Goal: Transaction & Acquisition: Purchase product/service

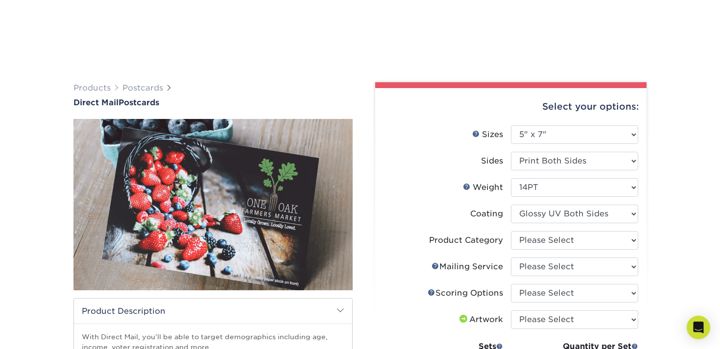
select select "5.00x7.00"
select select "500 – $162.00"
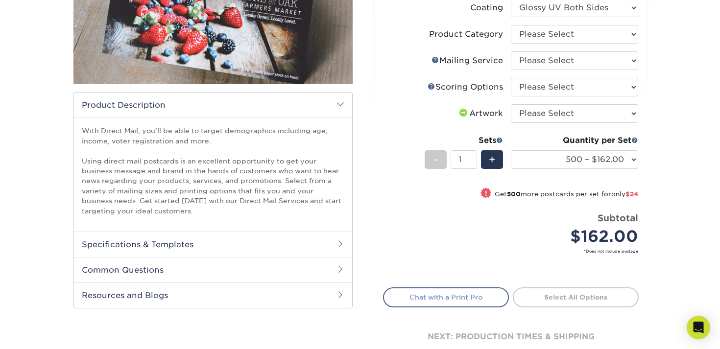
scroll to position [189, 0]
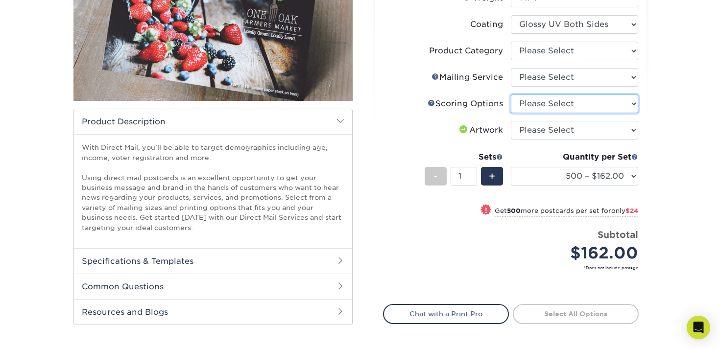
click at [557, 109] on select "Please Select No Scoring One Score Two Scores" at bounding box center [574, 103] width 127 height 19
click at [429, 104] on link "Scoring Help" at bounding box center [431, 103] width 8 height 8
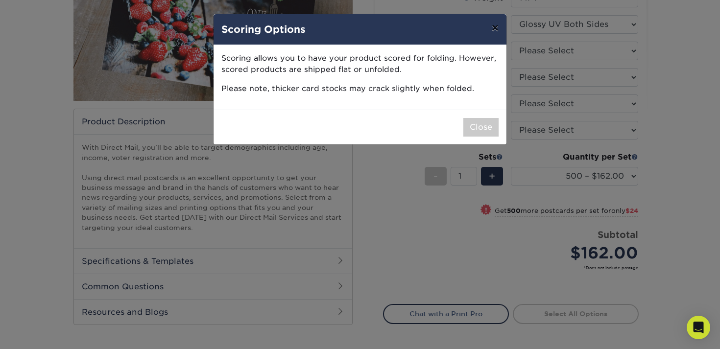
click at [496, 25] on button "×" at bounding box center [495, 27] width 23 height 27
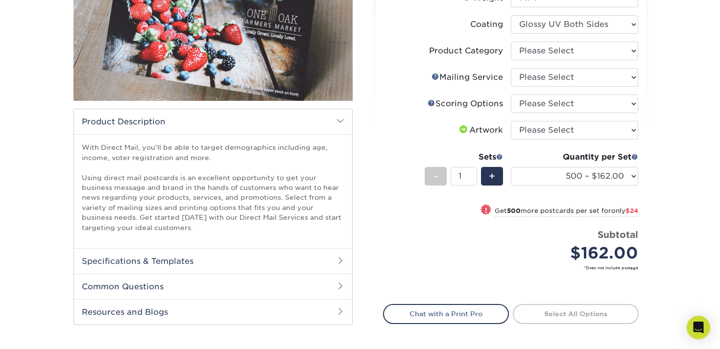
scroll to position [170, 0]
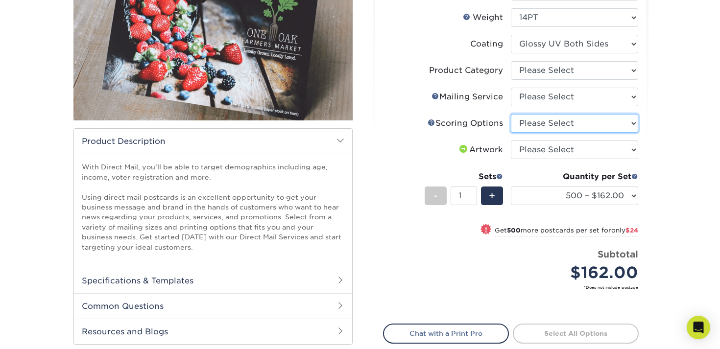
click at [551, 126] on select "Please Select No Scoring One Score Two Scores" at bounding box center [574, 123] width 127 height 19
select select "16ebe401-5398-422d-8cb0-f3adbb82deb5"
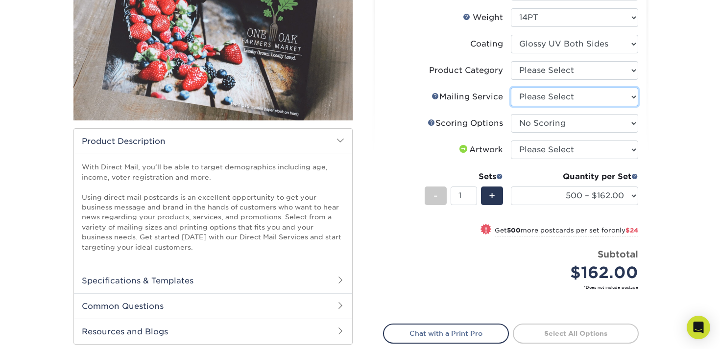
click at [538, 91] on select "Please Select No Direct Mailing Service No, I will mail/stamp/imprint Direct Ma…" at bounding box center [574, 97] width 127 height 19
select select "d3cc0d54-e72f-41ce-80c5-e8486bf2cdb8"
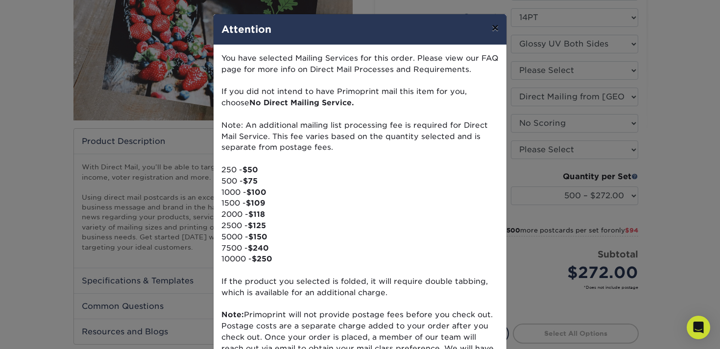
click at [499, 26] on button "×" at bounding box center [495, 27] width 23 height 27
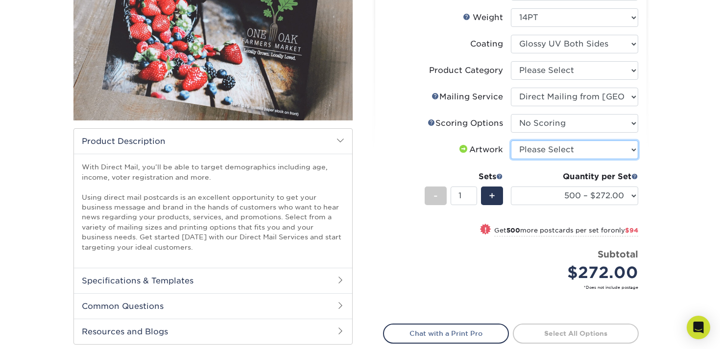
click at [558, 149] on select "Please Select I will upload files I need a design - $150" at bounding box center [574, 150] width 127 height 19
select select "upload"
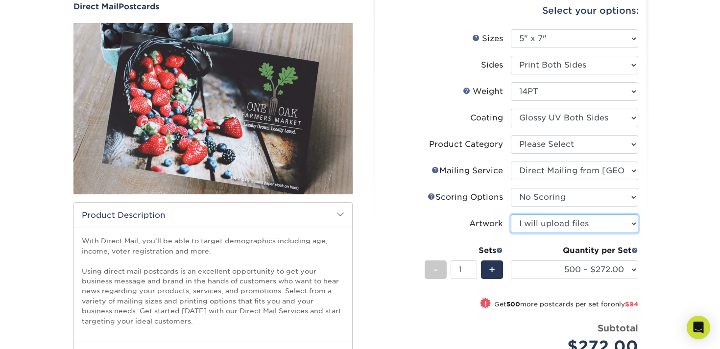
scroll to position [190, 0]
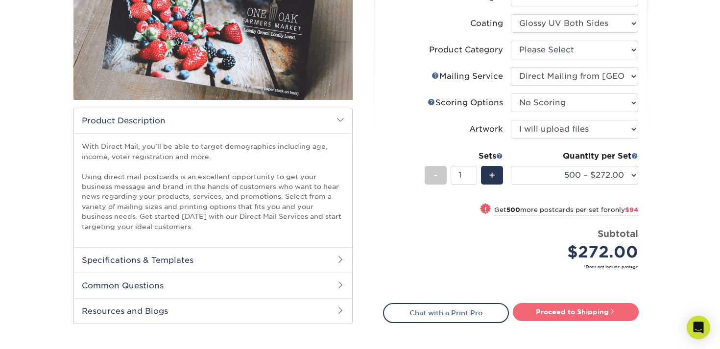
click at [564, 316] on link "Proceed to Shipping" at bounding box center [576, 312] width 126 height 18
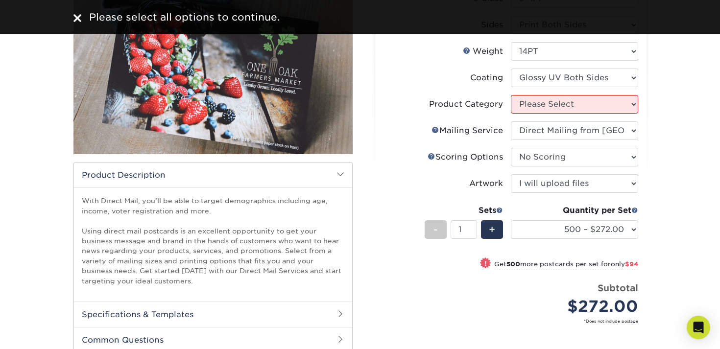
scroll to position [104, 0]
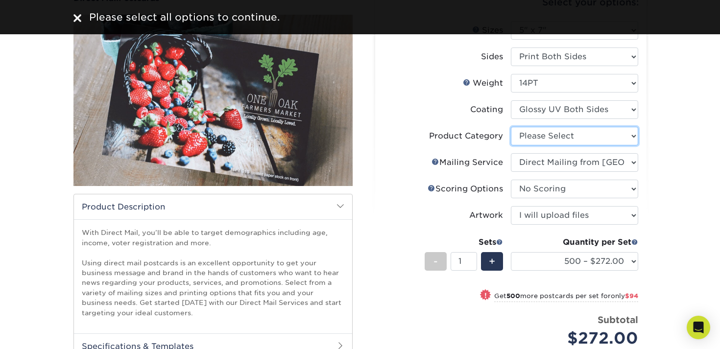
click at [536, 134] on select "Please Select Postcards" at bounding box center [574, 136] width 127 height 19
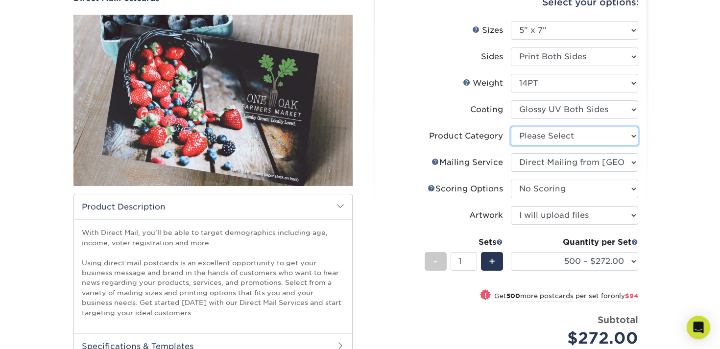
select select "9b7272e0-d6c8-4c3c-8e97-d3a1bcdab858"
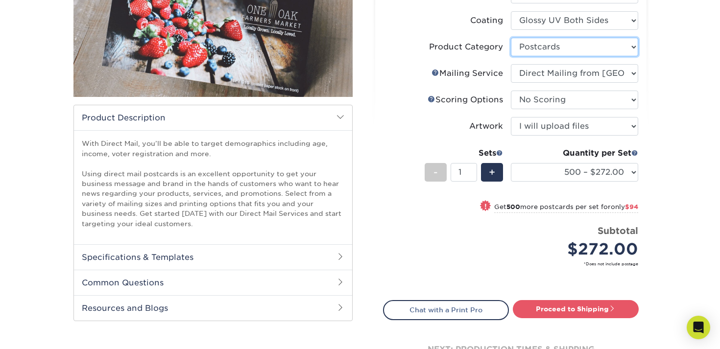
scroll to position [198, 0]
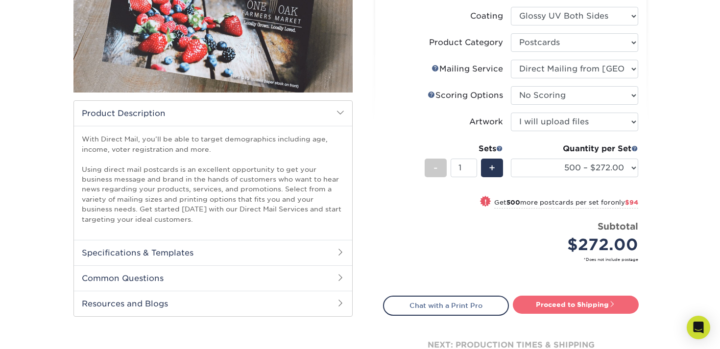
click at [547, 301] on link "Proceed to Shipping" at bounding box center [576, 305] width 126 height 18
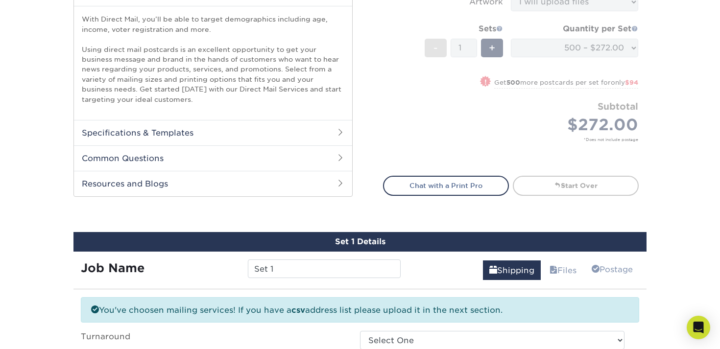
scroll to position [323, 0]
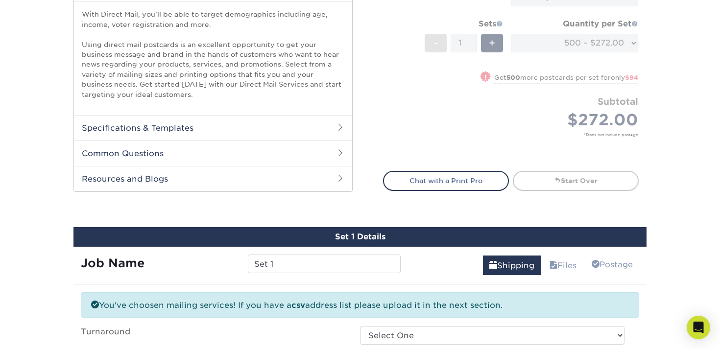
click at [186, 134] on h2 "Specifications & Templates" at bounding box center [213, 127] width 278 height 25
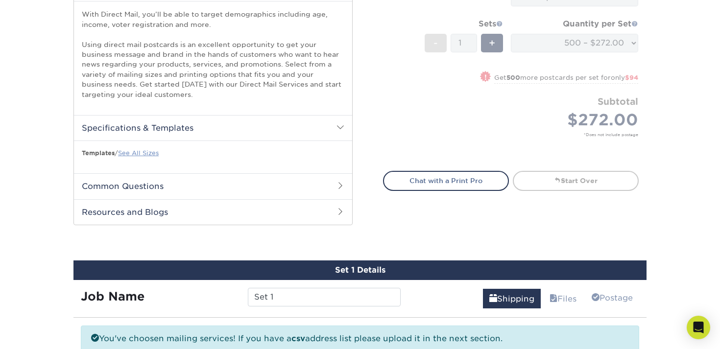
click at [151, 150] on link "See All Sizes" at bounding box center [138, 152] width 41 height 7
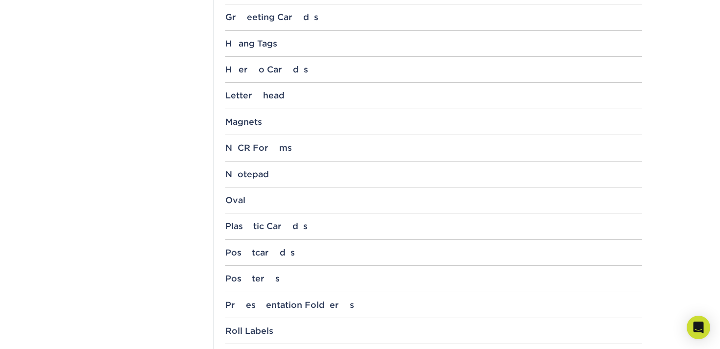
scroll to position [831, 0]
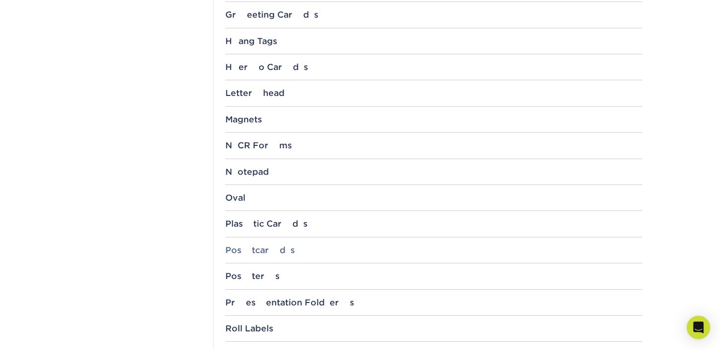
click at [258, 252] on div "Postcards" at bounding box center [433, 250] width 417 height 10
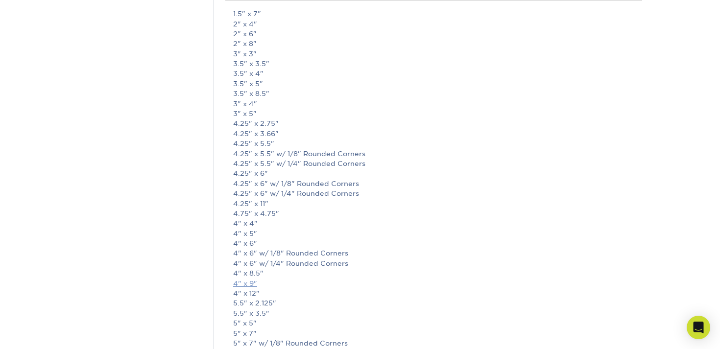
scroll to position [1137, 0]
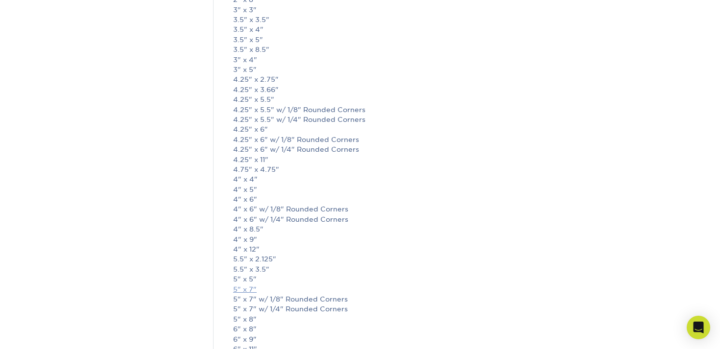
click at [251, 288] on link "5" x 7"" at bounding box center [244, 289] width 23 height 8
